Goal: Task Accomplishment & Management: Manage account settings

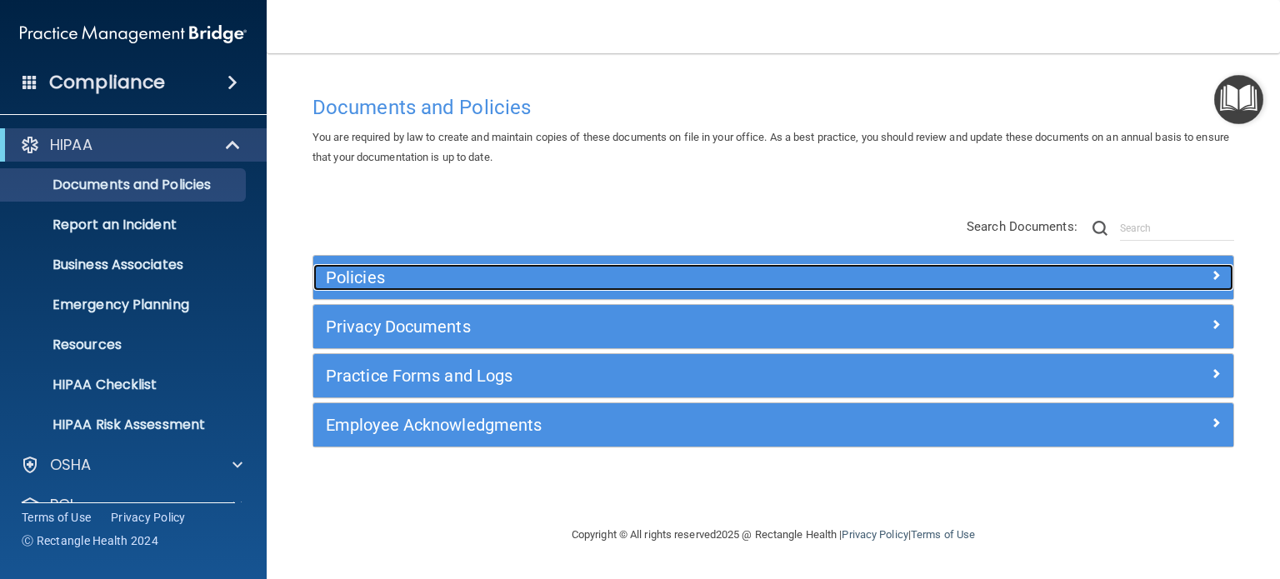
click at [545, 273] on h5 "Policies" at bounding box center [658, 277] width 665 height 18
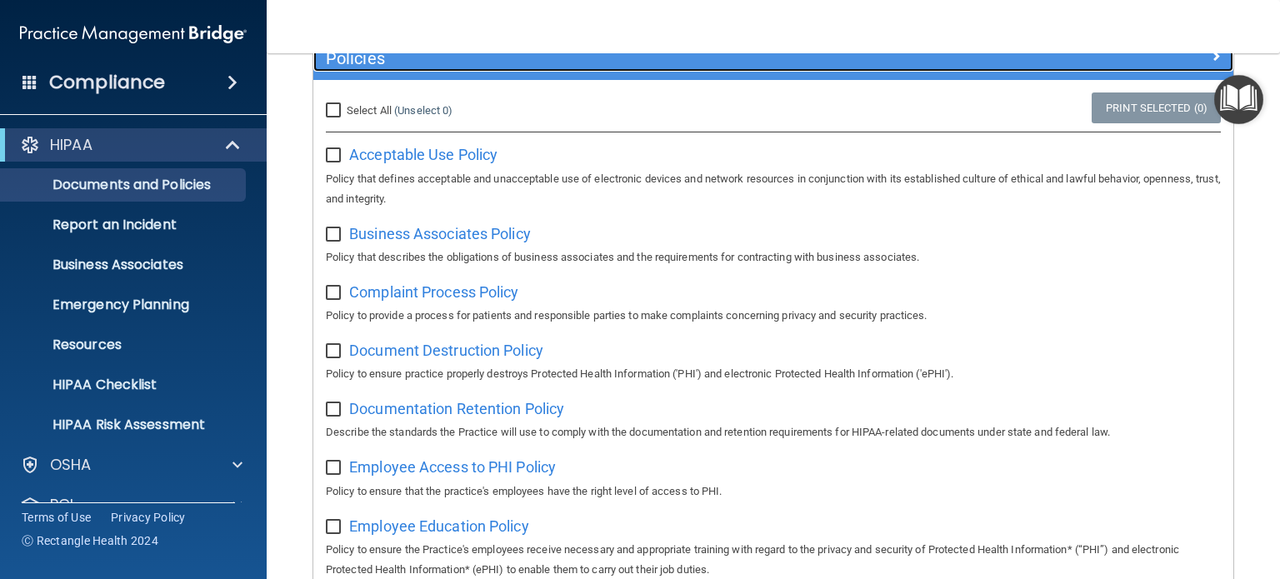
scroll to position [220, 0]
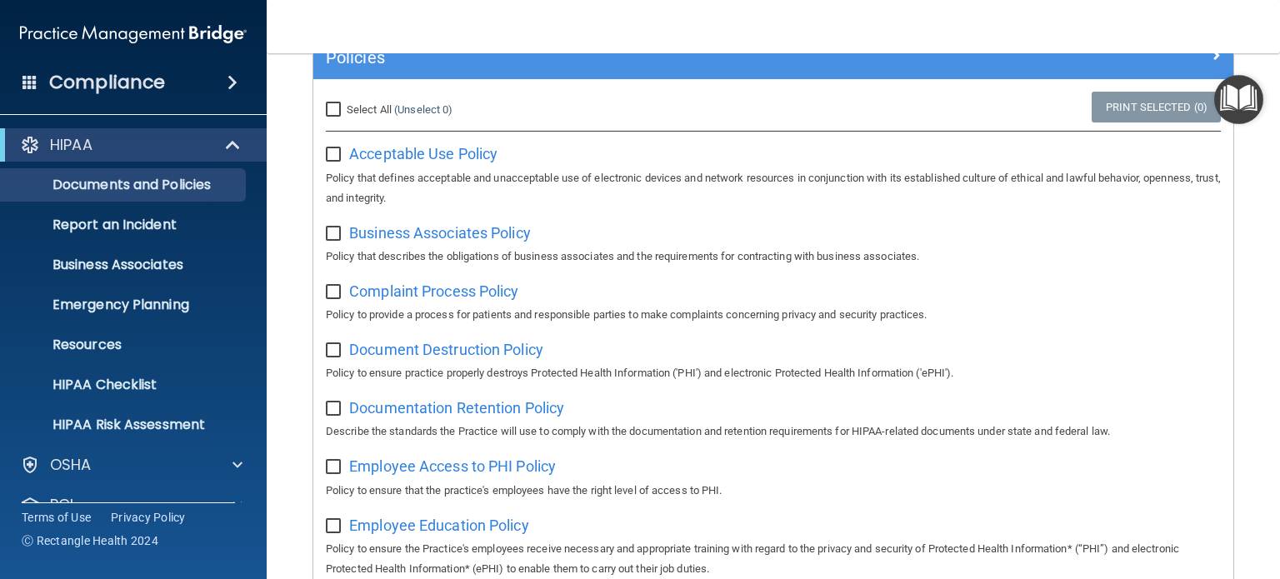
click at [337, 103] on input "Select All (Unselect 0) Unselect All" at bounding box center [335, 109] width 19 height 13
checkbox input "true"
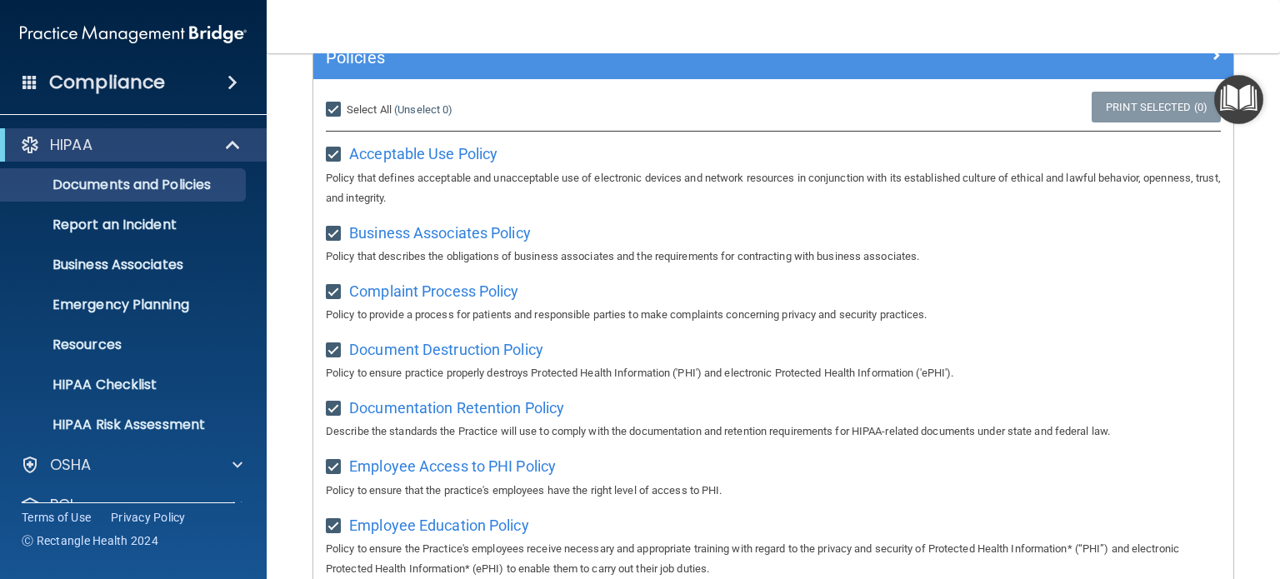
checkbox input "true"
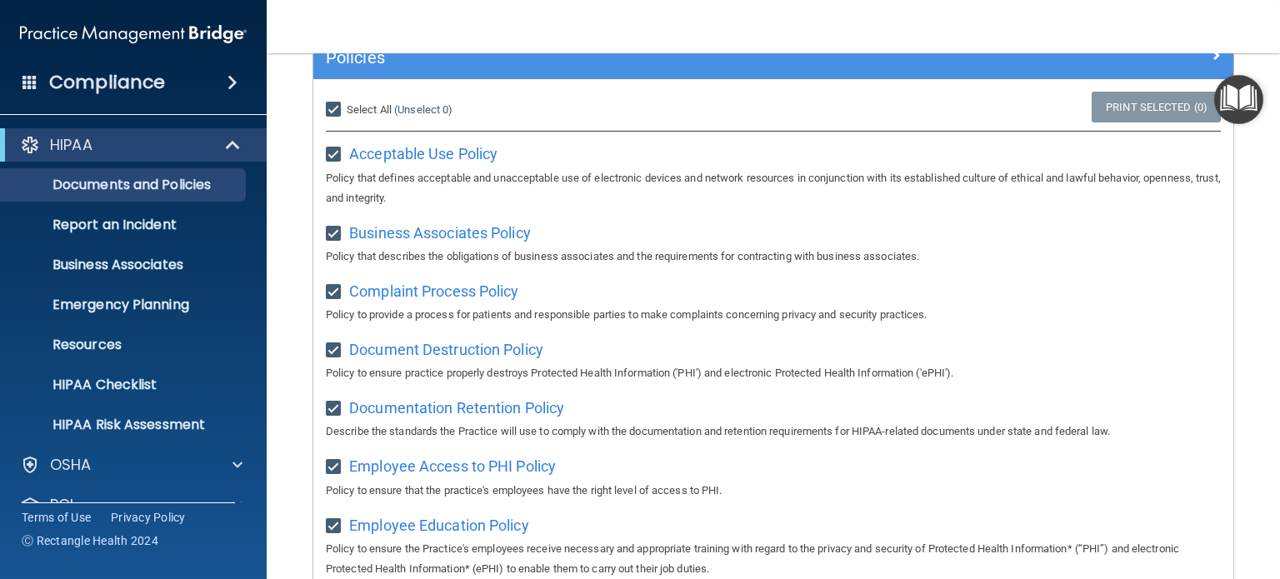
checkbox input "true"
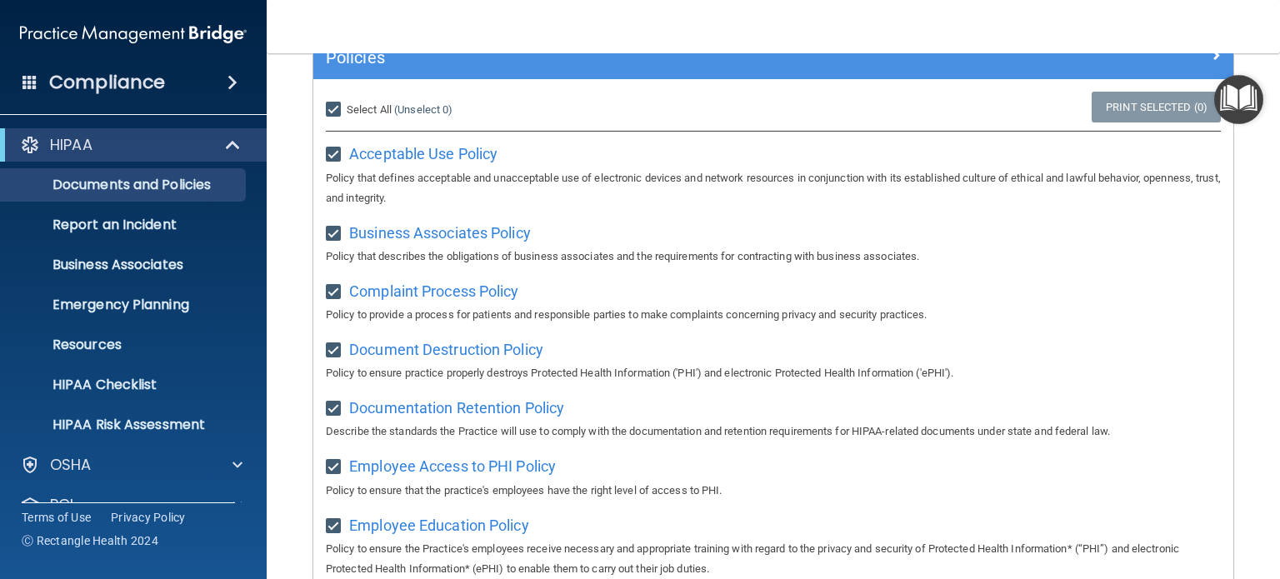
checkbox input "true"
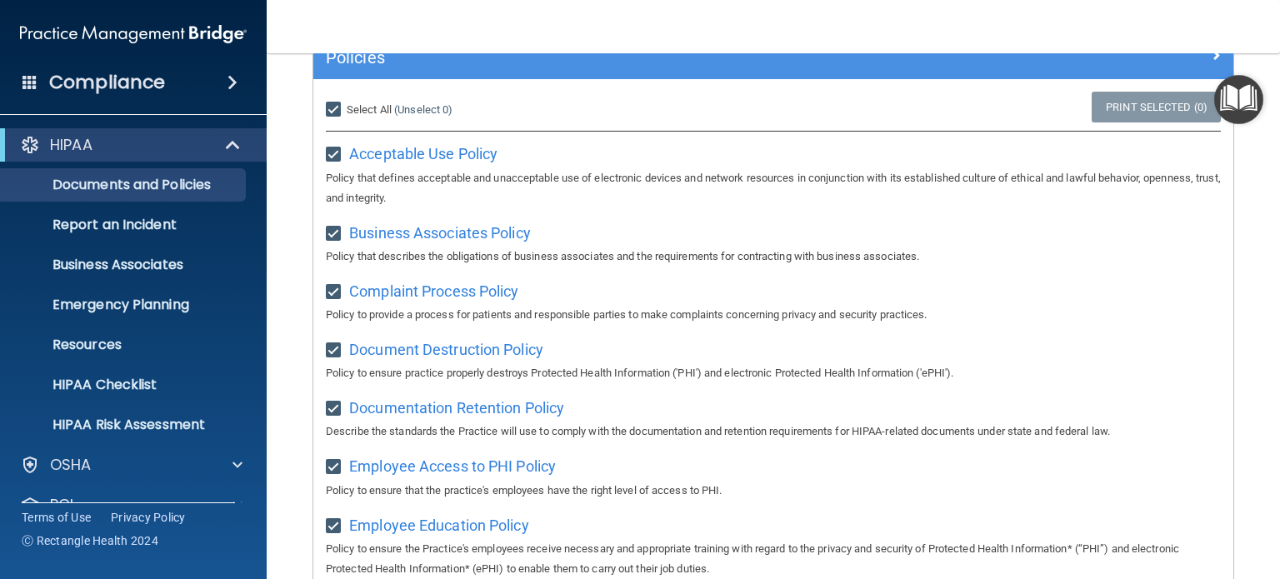
checkbox input "true"
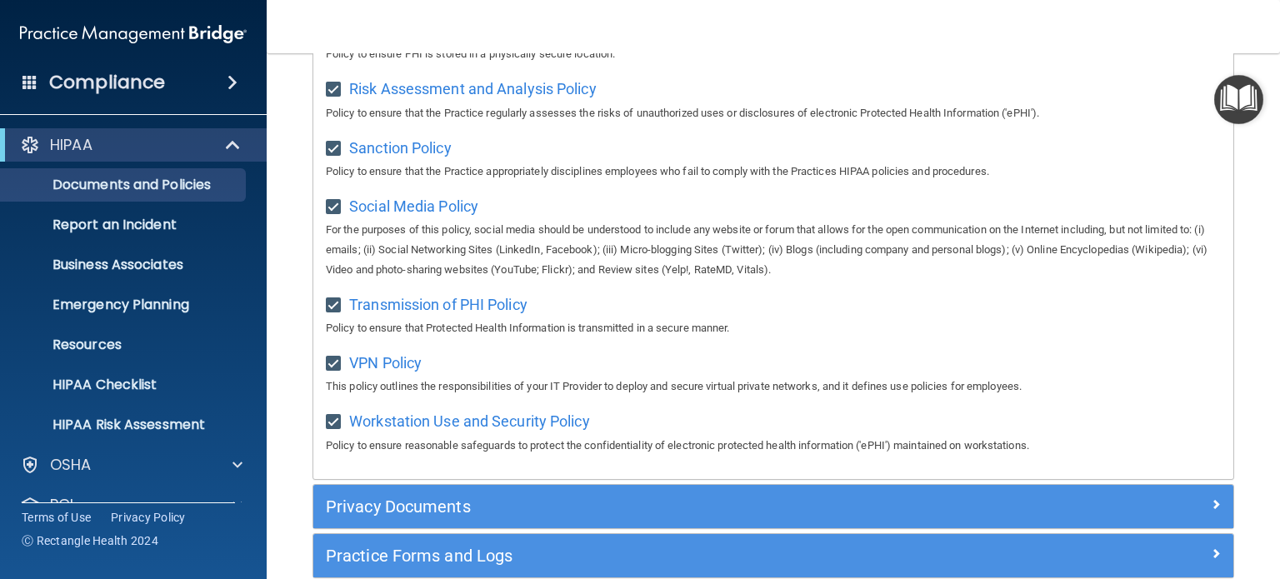
scroll to position [1190, 0]
